Goal: Transaction & Acquisition: Purchase product/service

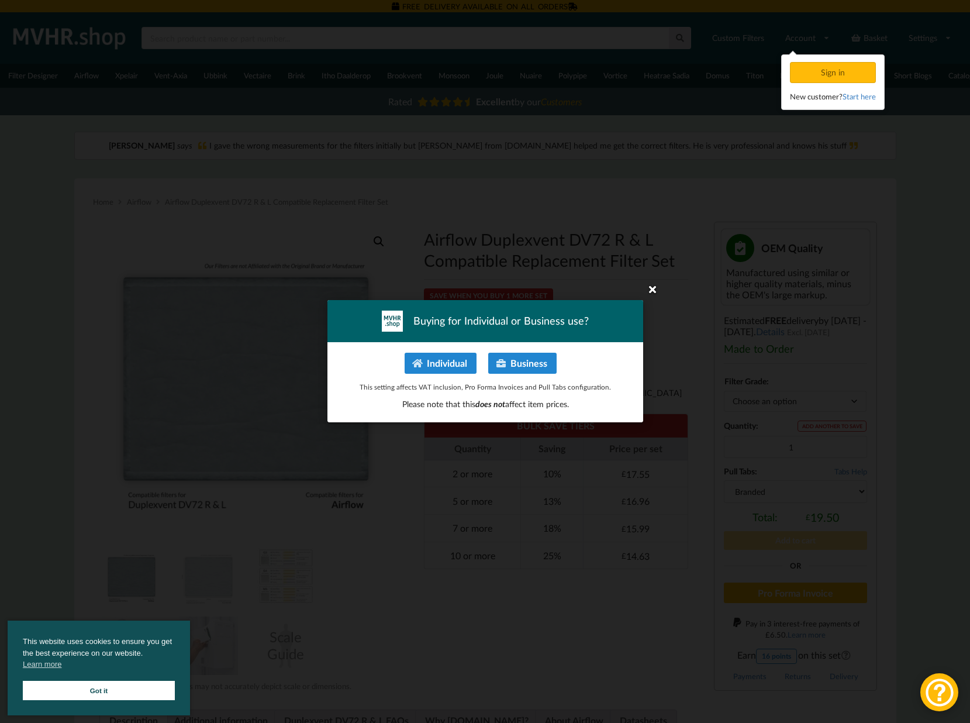
click at [652, 289] on icon at bounding box center [652, 289] width 19 height 19
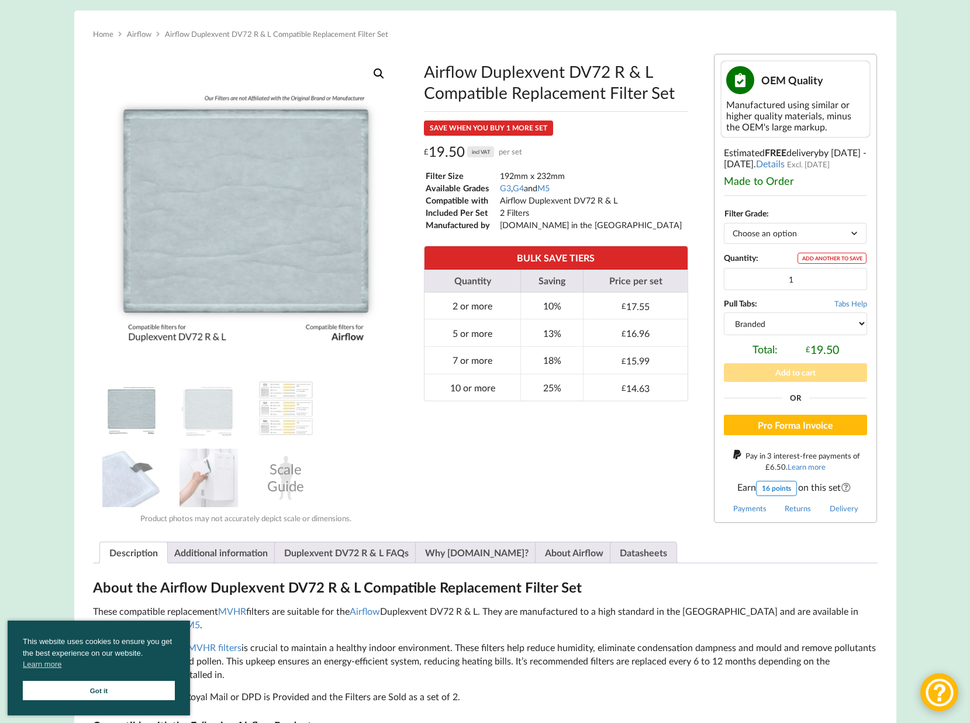
scroll to position [167, 0]
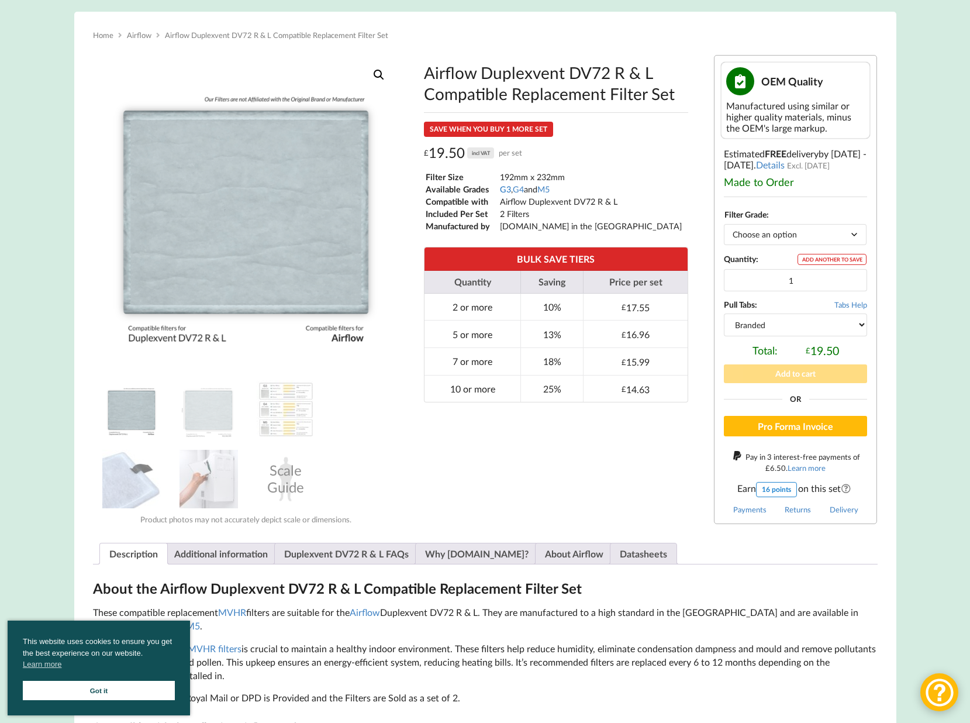
click at [506, 194] on link "G3" at bounding box center [505, 189] width 11 height 10
click at [550, 193] on link "M5" at bounding box center [543, 189] width 12 height 10
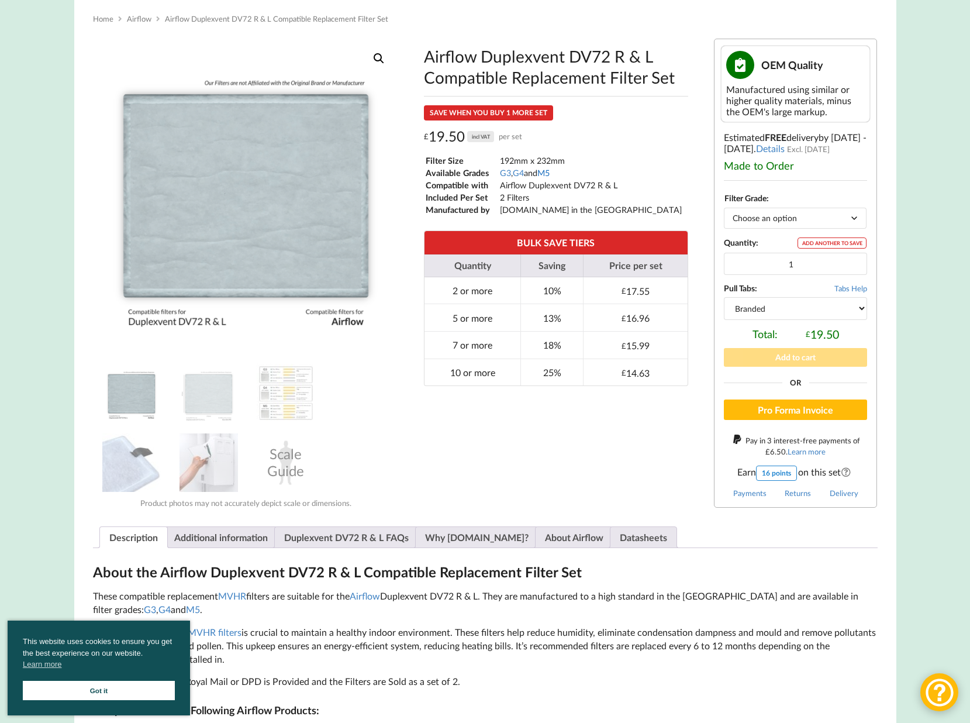
click at [550, 177] on link "M5" at bounding box center [543, 173] width 12 height 10
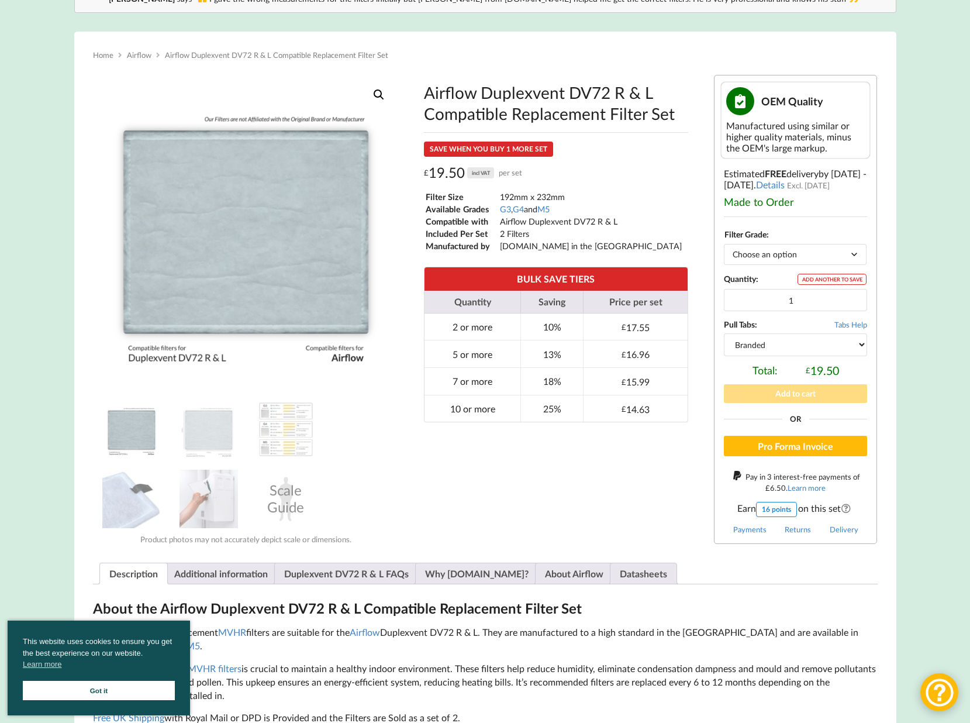
scroll to position [149, 0]
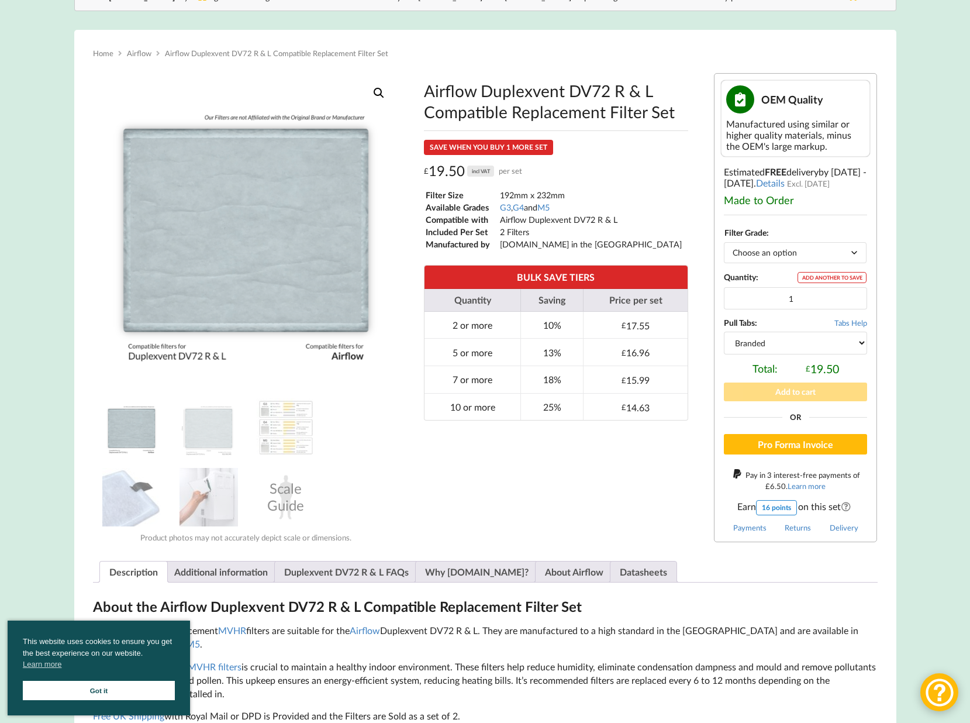
select select "M5"
click at [811, 388] on button "Add to cart" at bounding box center [795, 391] width 143 height 18
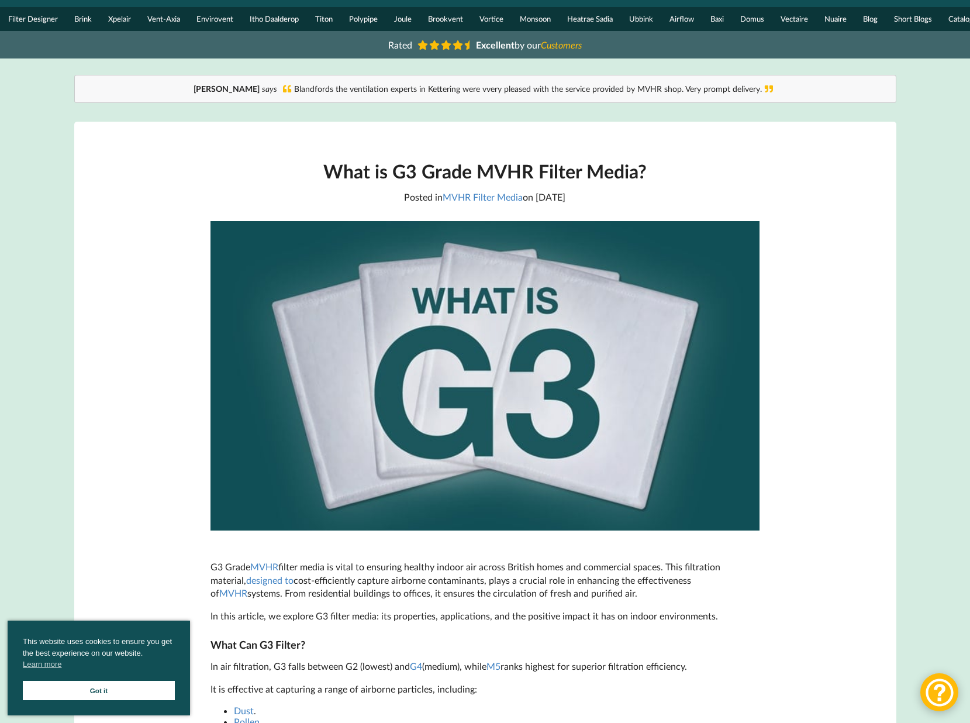
scroll to position [57, 0]
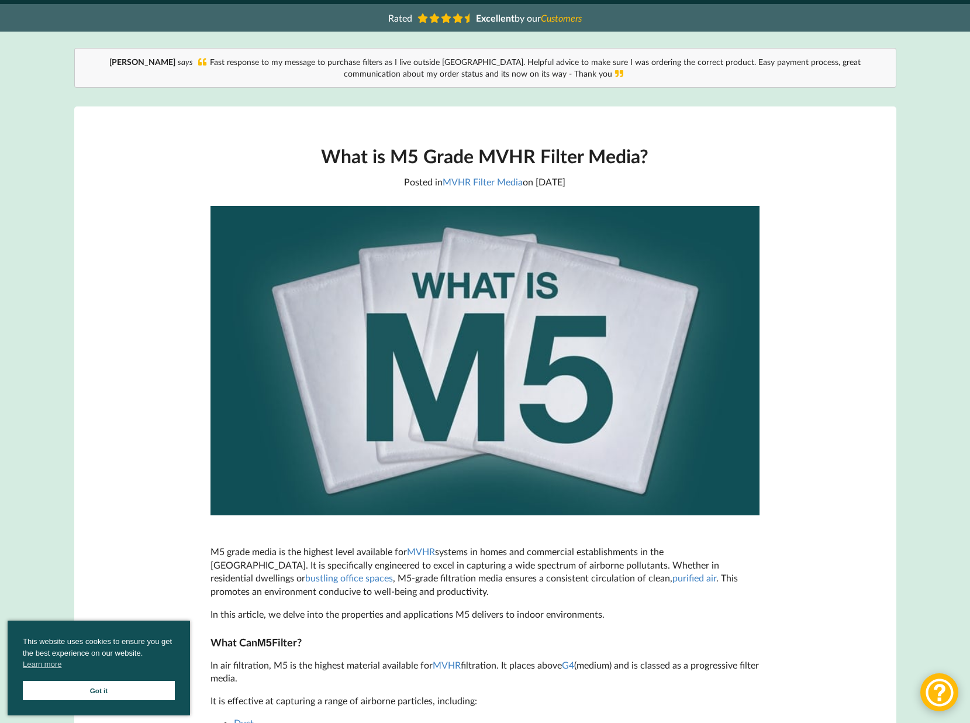
scroll to position [82, 0]
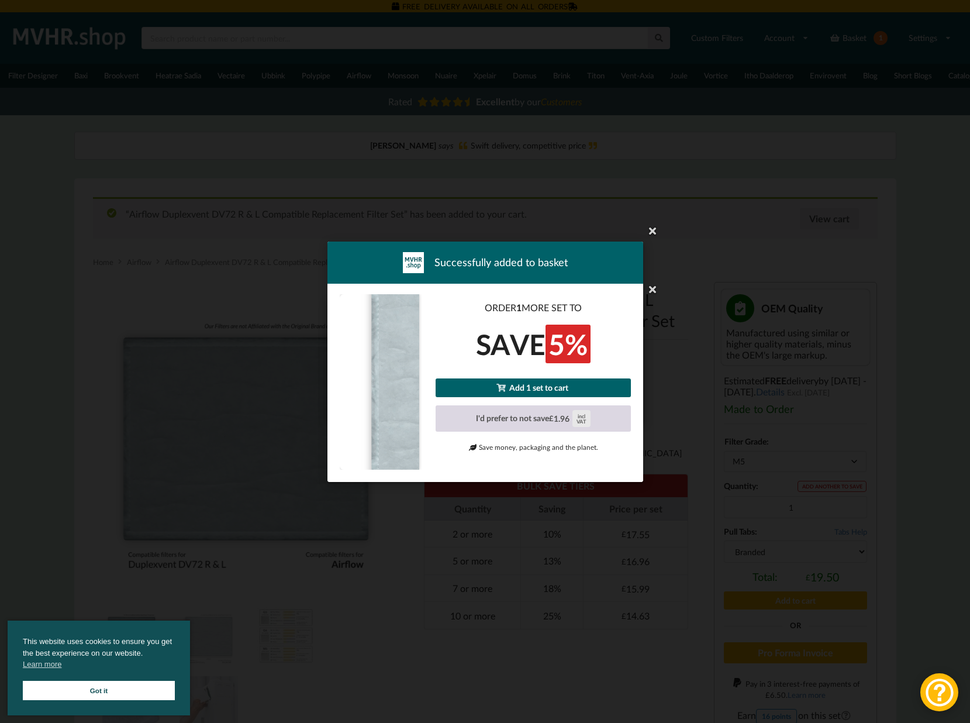
click at [541, 418] on button "I'd prefer to not save £ 1.96 incl VAT" at bounding box center [533, 418] width 195 height 27
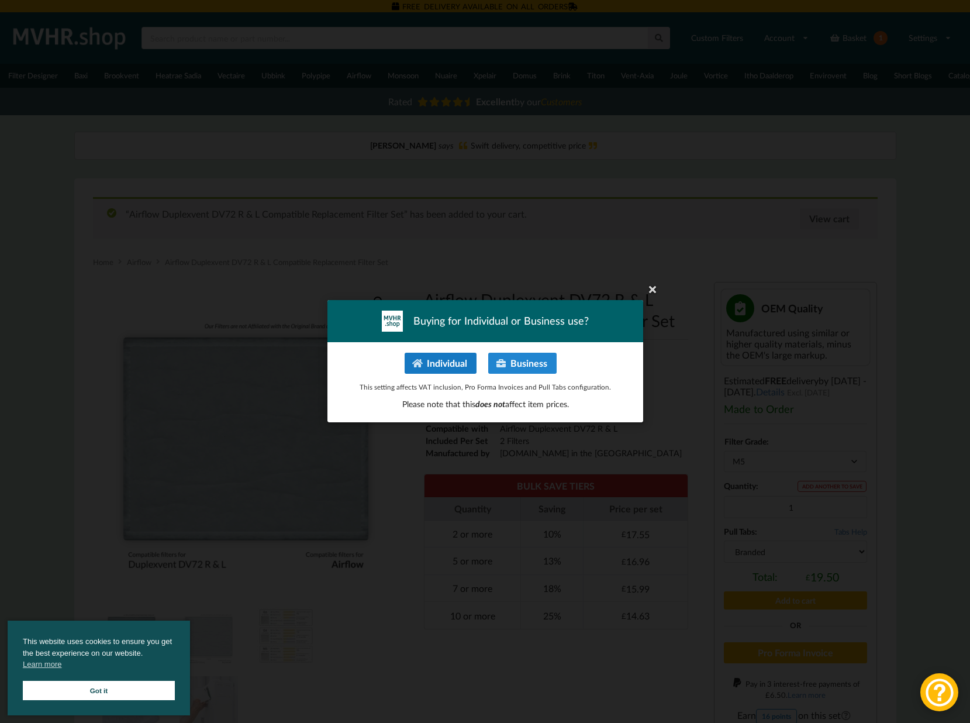
click at [468, 361] on button "Individual" at bounding box center [440, 363] width 72 height 21
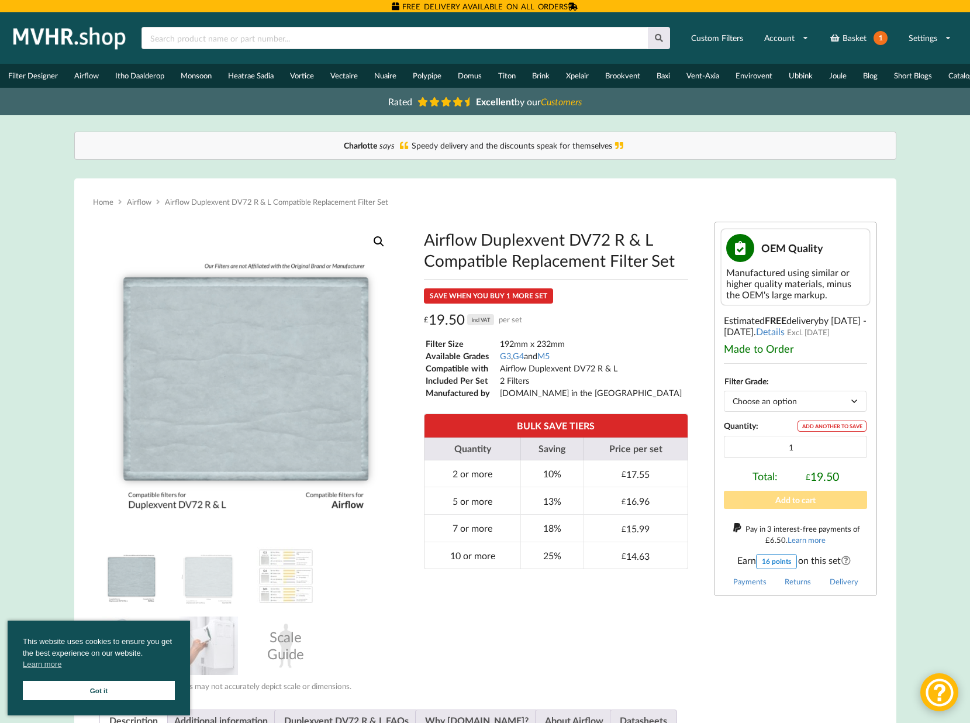
click at [105, 693] on link "Got it" at bounding box center [99, 690] width 152 height 19
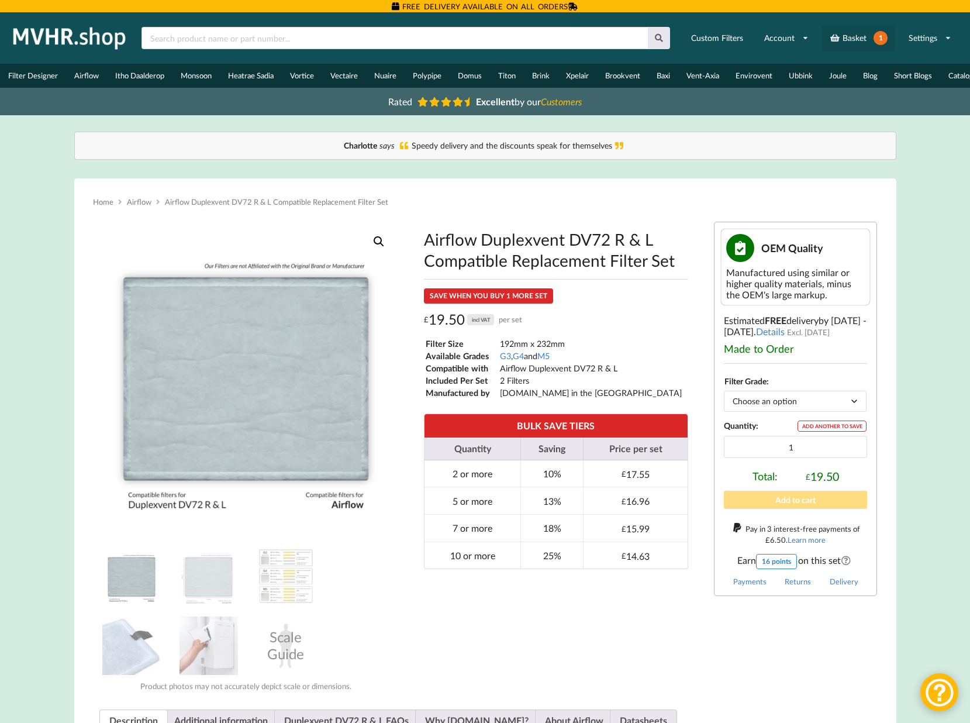
click at [858, 37] on link "Basket 1" at bounding box center [858, 38] width 73 height 27
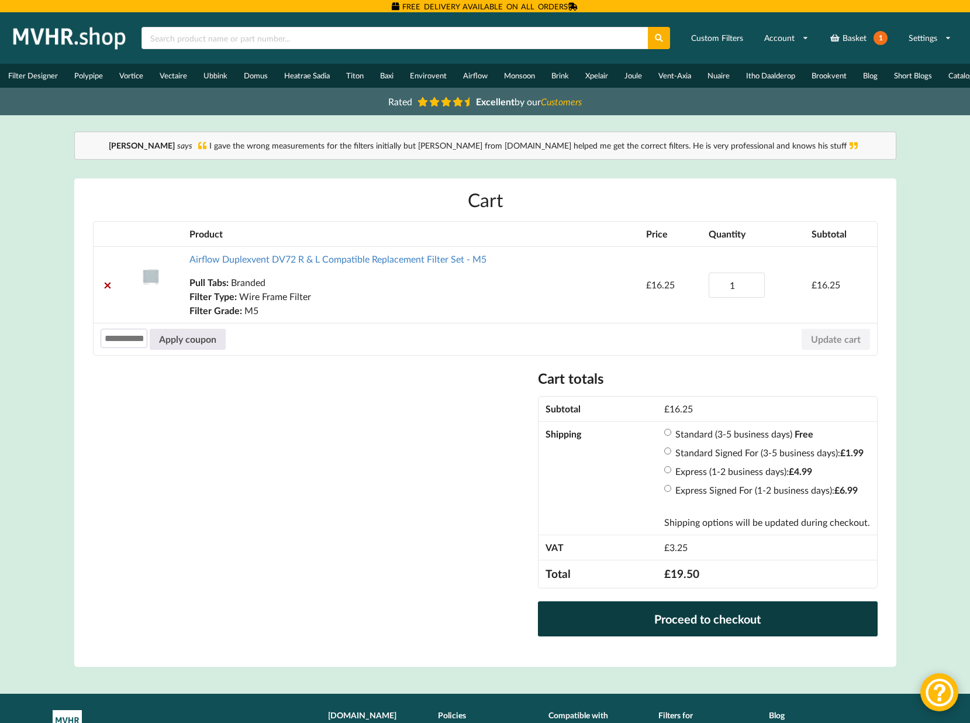
click at [679, 615] on link "Proceed to checkout" at bounding box center [707, 618] width 339 height 35
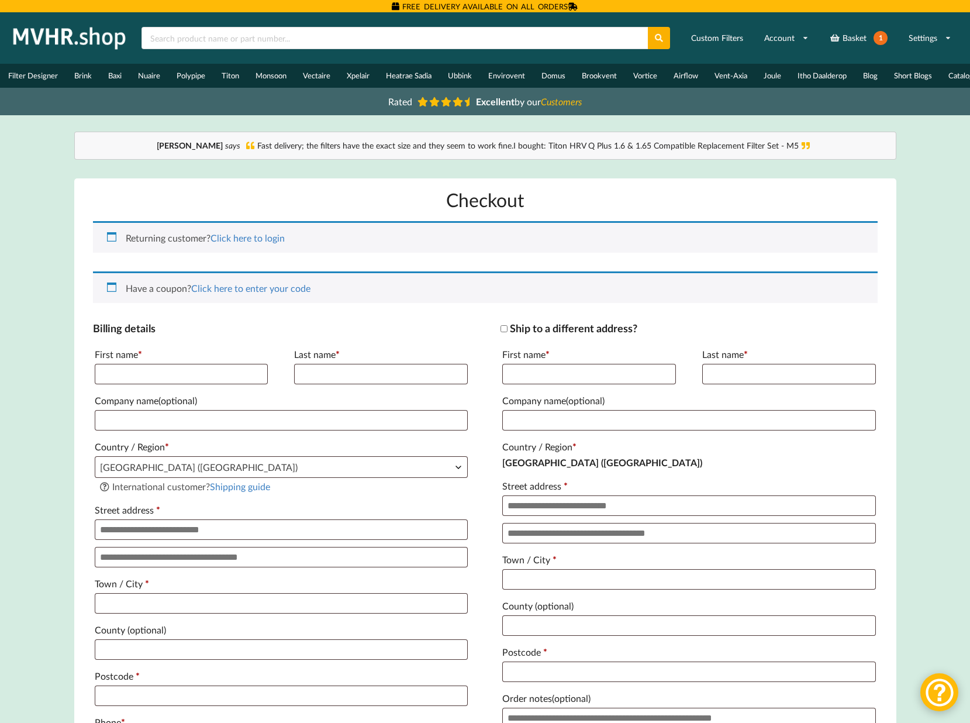
scroll to position [0, 1]
